Goal: Obtain resource: Obtain resource

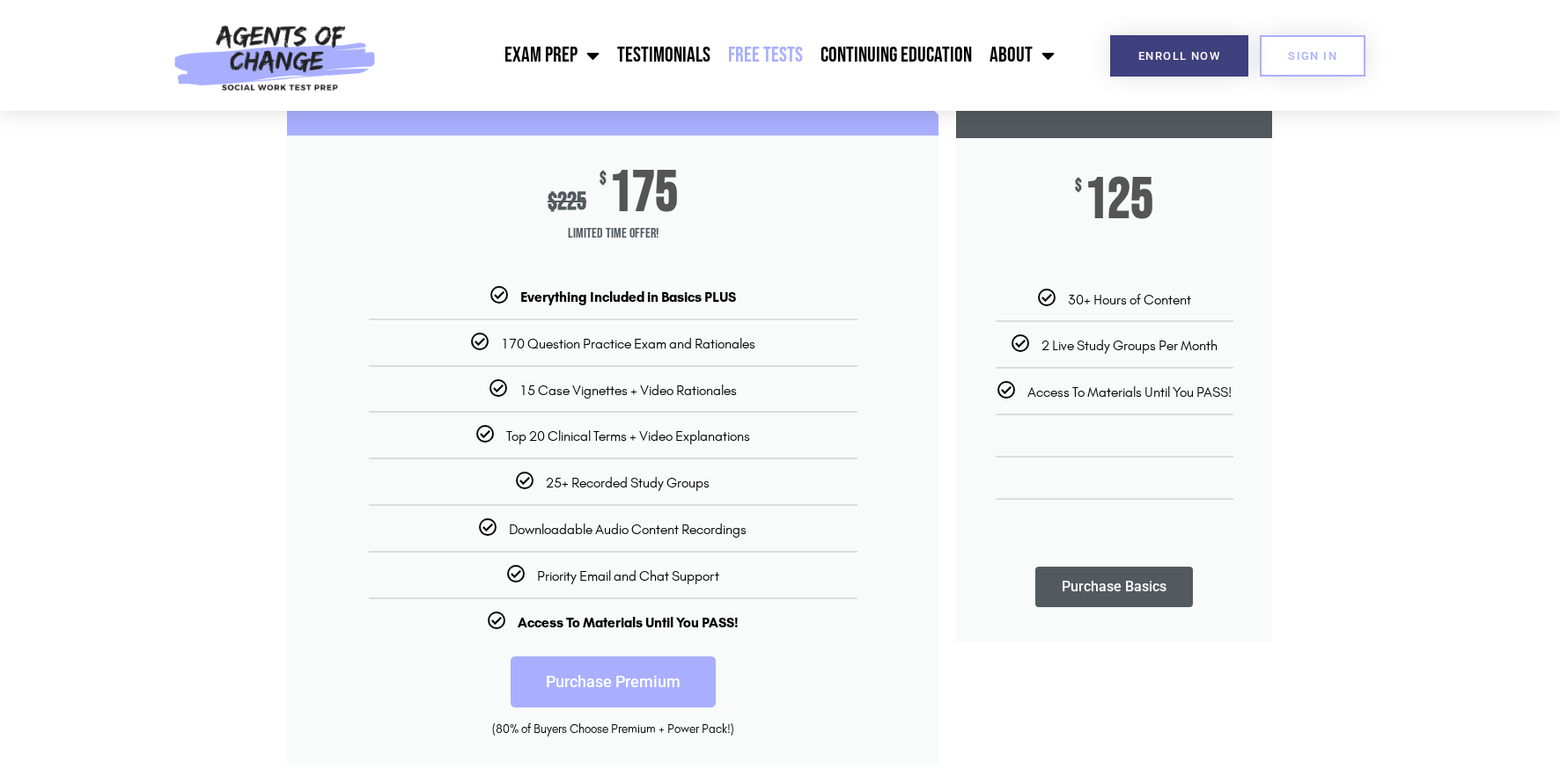
click at [777, 45] on link "Free Tests" at bounding box center [766, 55] width 92 height 44
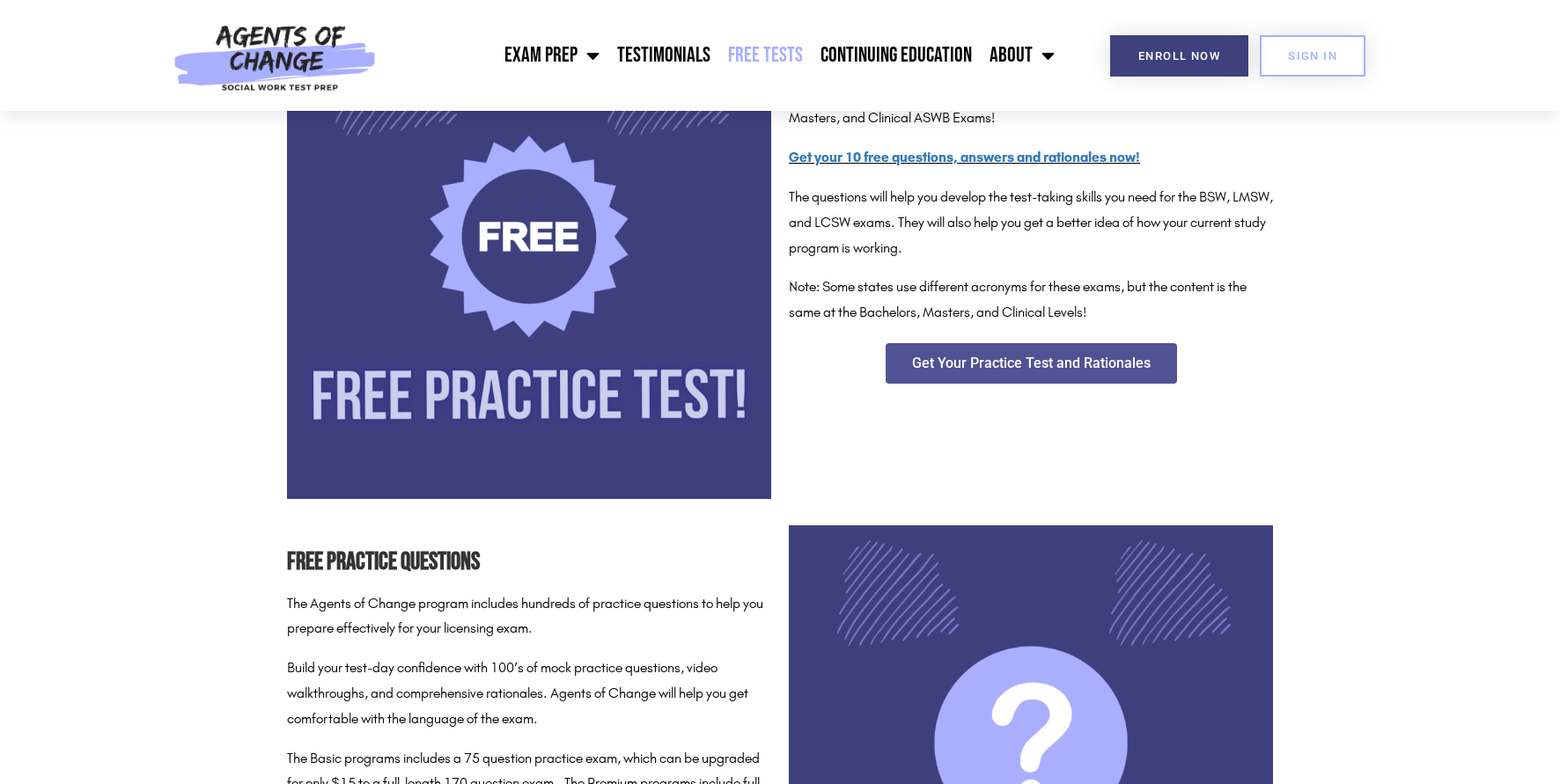
scroll to position [224, 0]
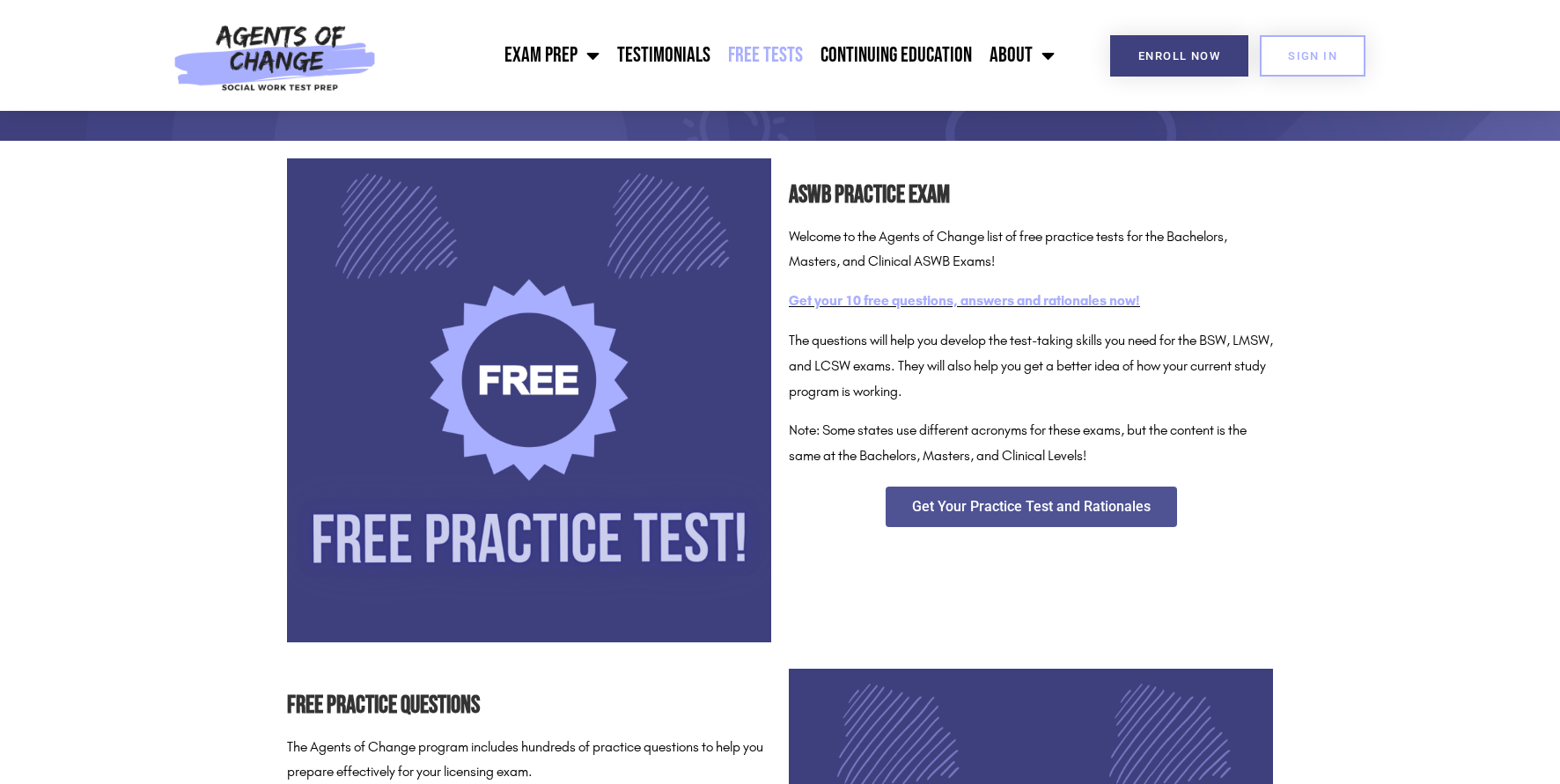
click at [899, 294] on link "Get your 10 free questions, answers and rationales now!" at bounding box center [964, 300] width 351 height 17
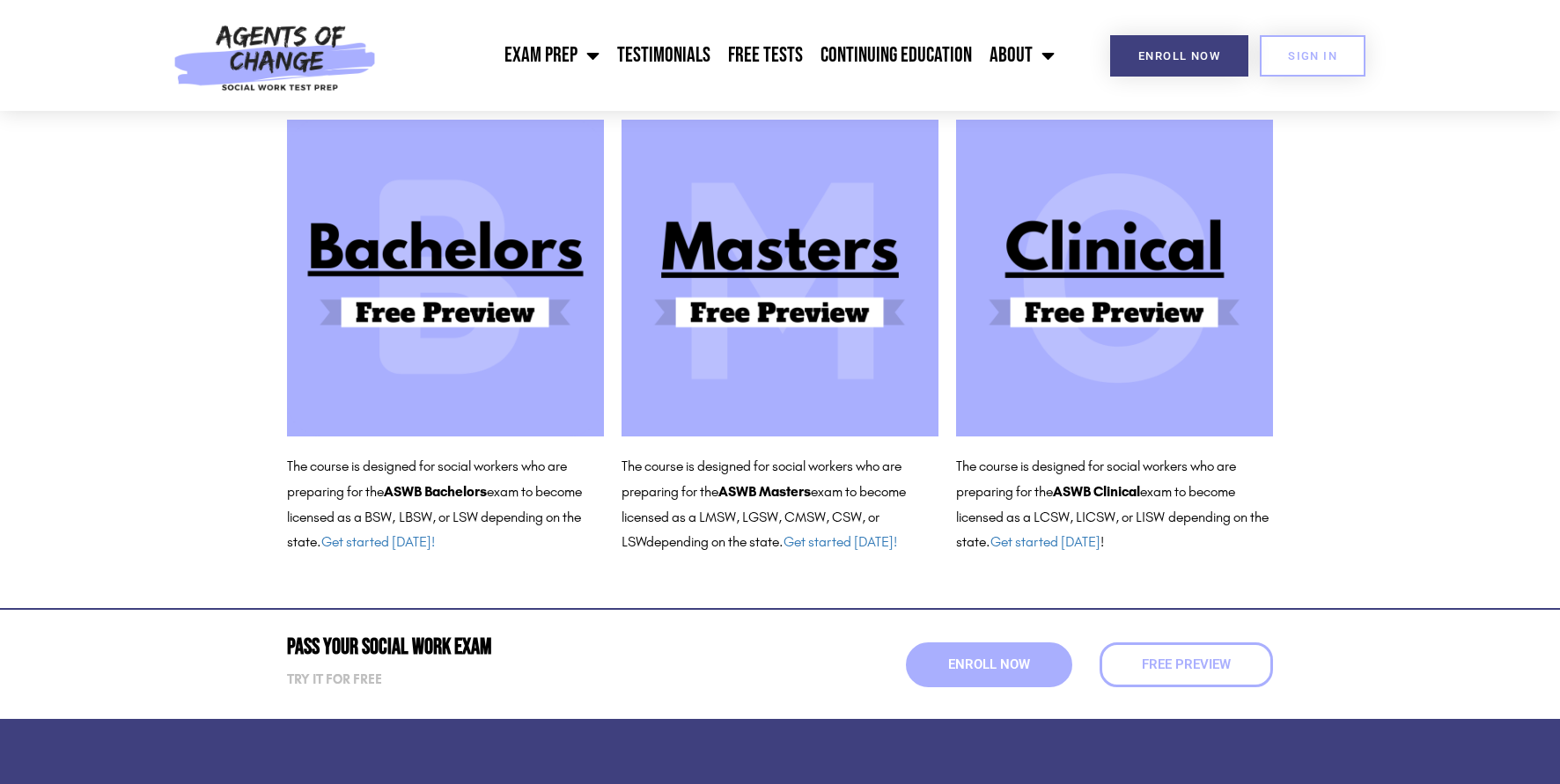
scroll to position [282, 0]
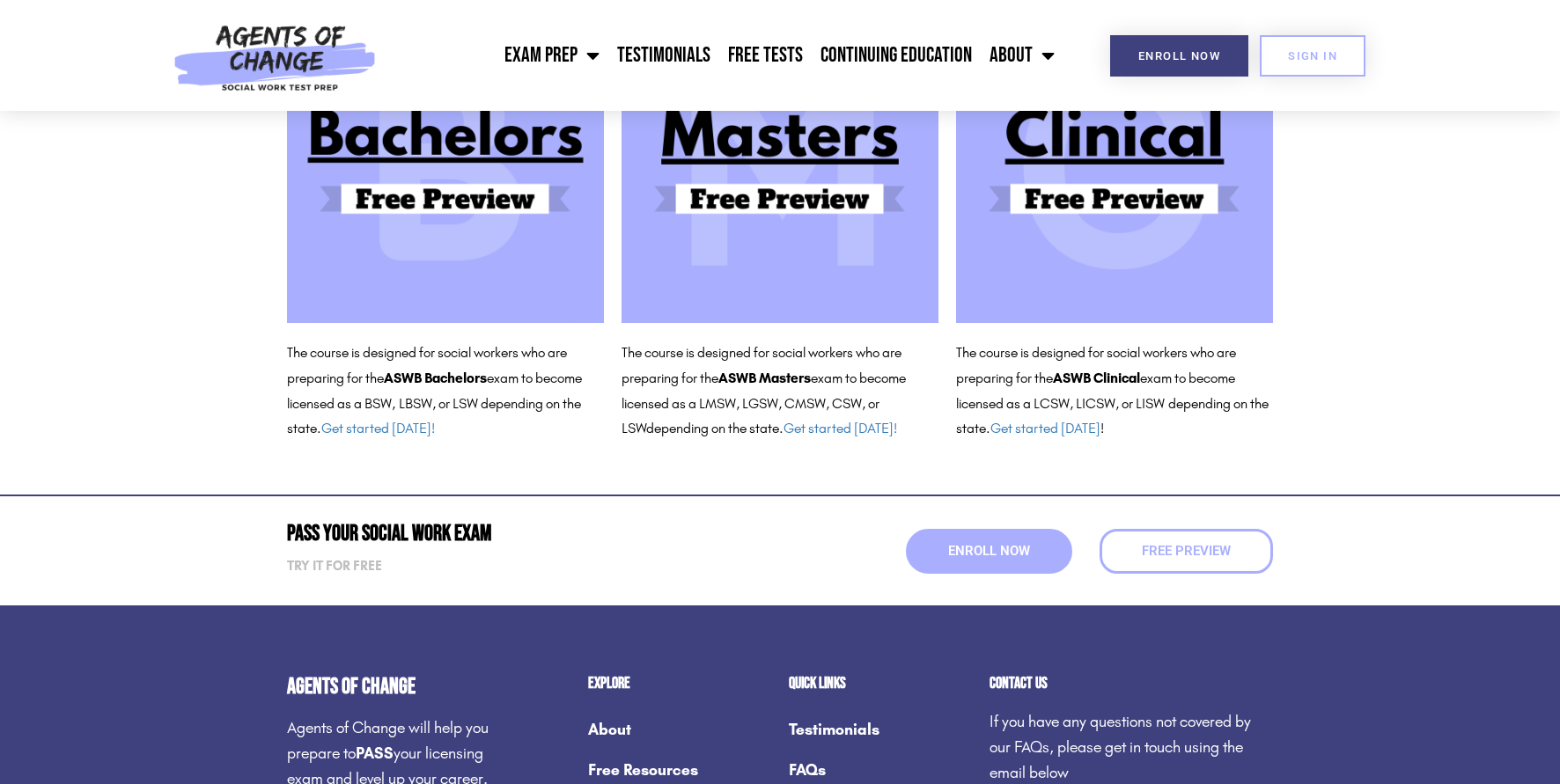
click at [1100, 198] on img at bounding box center [1115, 165] width 317 height 317
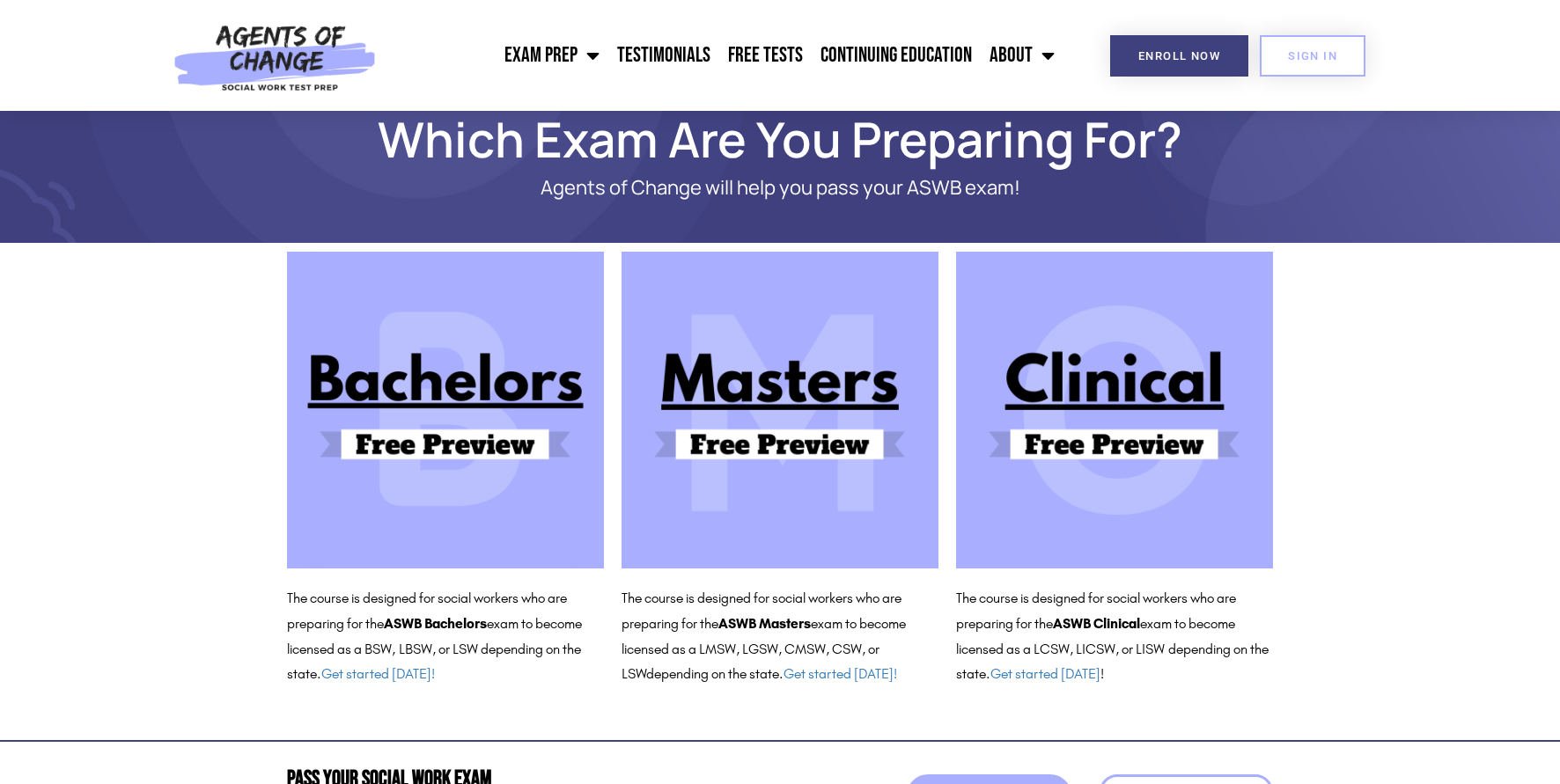
scroll to position [0, 0]
